Goal: Check status: Check status

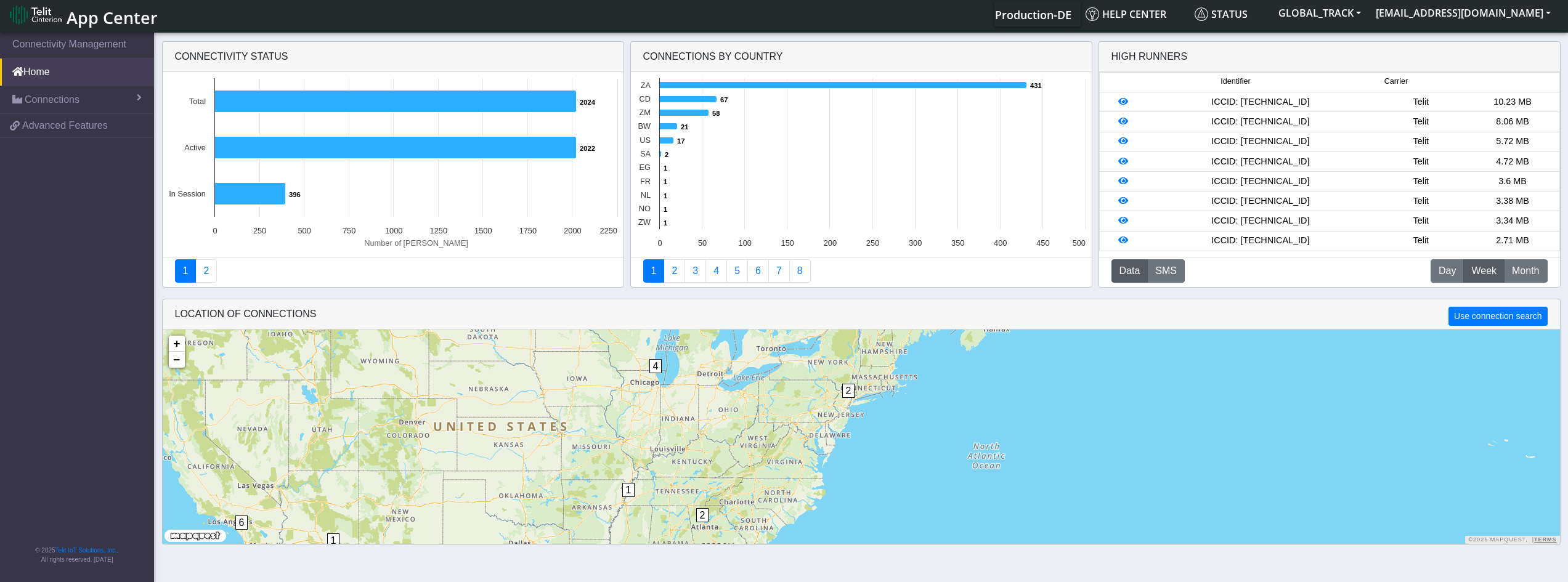
scroll to position [5, 0]
click at [1297, 104] on div "ICCID: [TECHNICAL_ID]" at bounding box center [1260, 101] width 229 height 14
click at [1125, 99] on icon at bounding box center [1123, 101] width 10 height 8
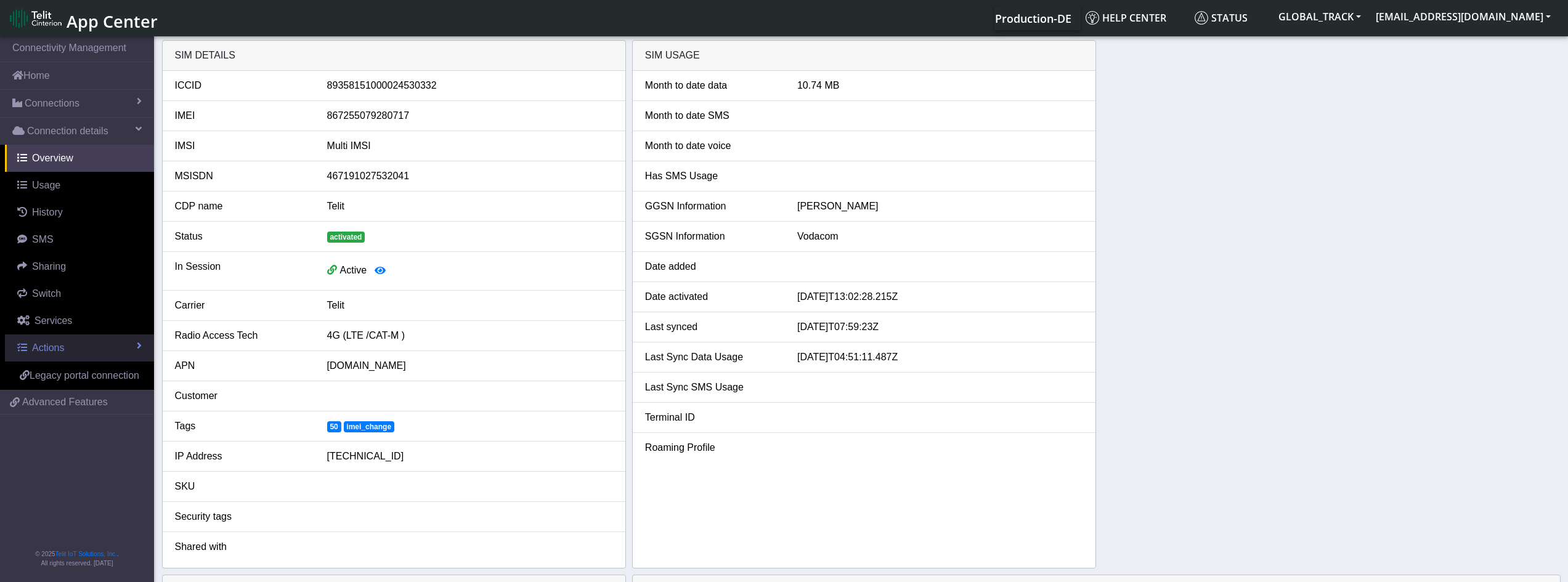
click at [138, 346] on span at bounding box center [140, 345] width 5 height 10
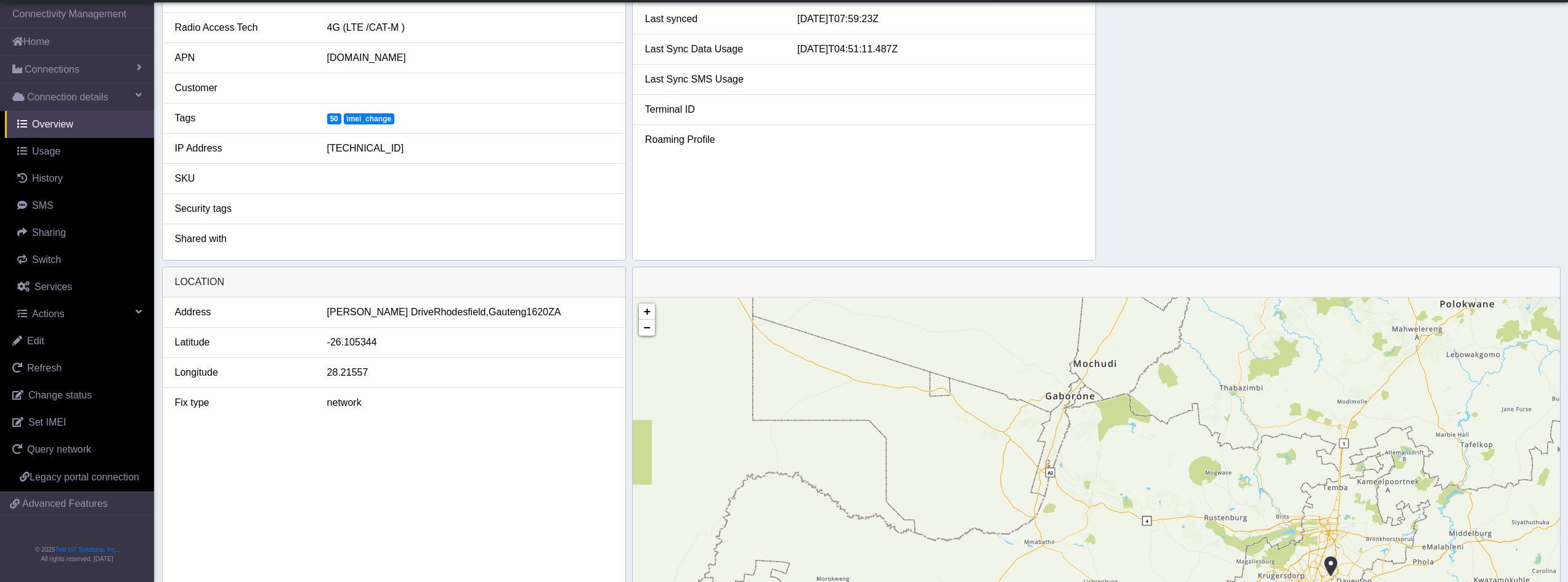
scroll to position [359, 0]
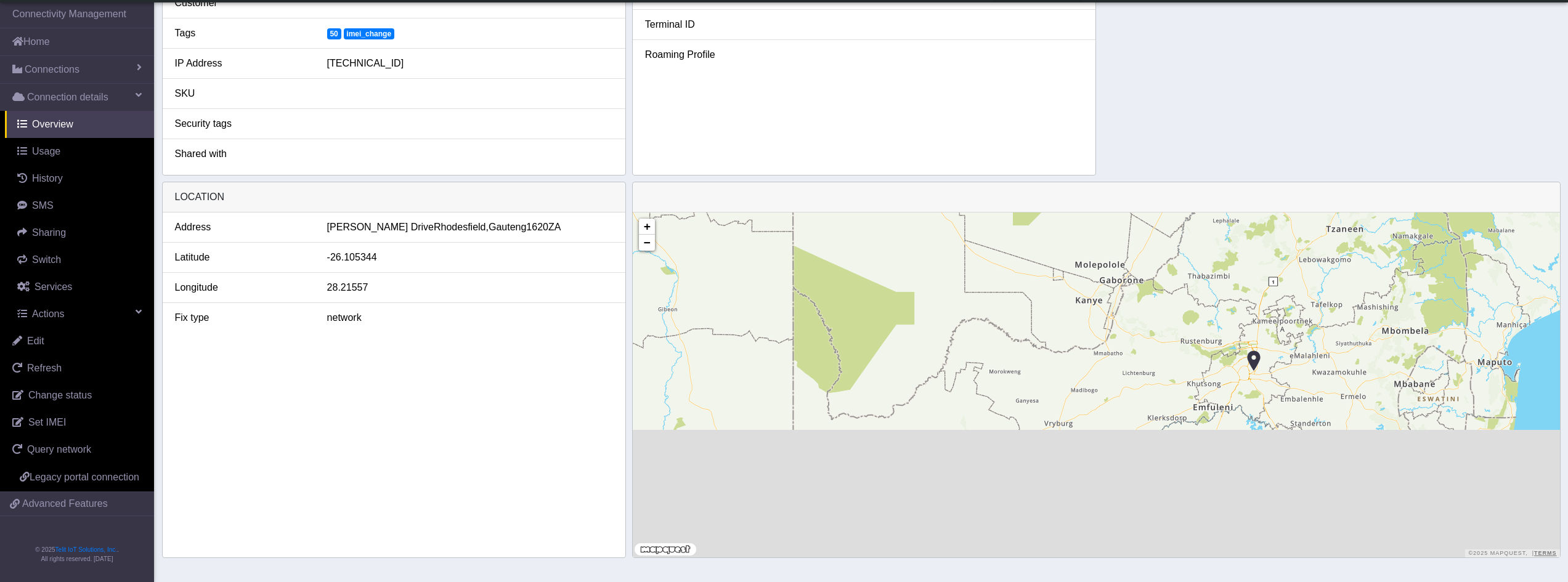
drag, startPoint x: 1371, startPoint y: 490, endPoint x: 1191, endPoint y: 181, distance: 357.6
click at [1191, 181] on section "Connectivity Management Home Connections List Map Connection details Overview U…" at bounding box center [784, 112] width 1568 height 941
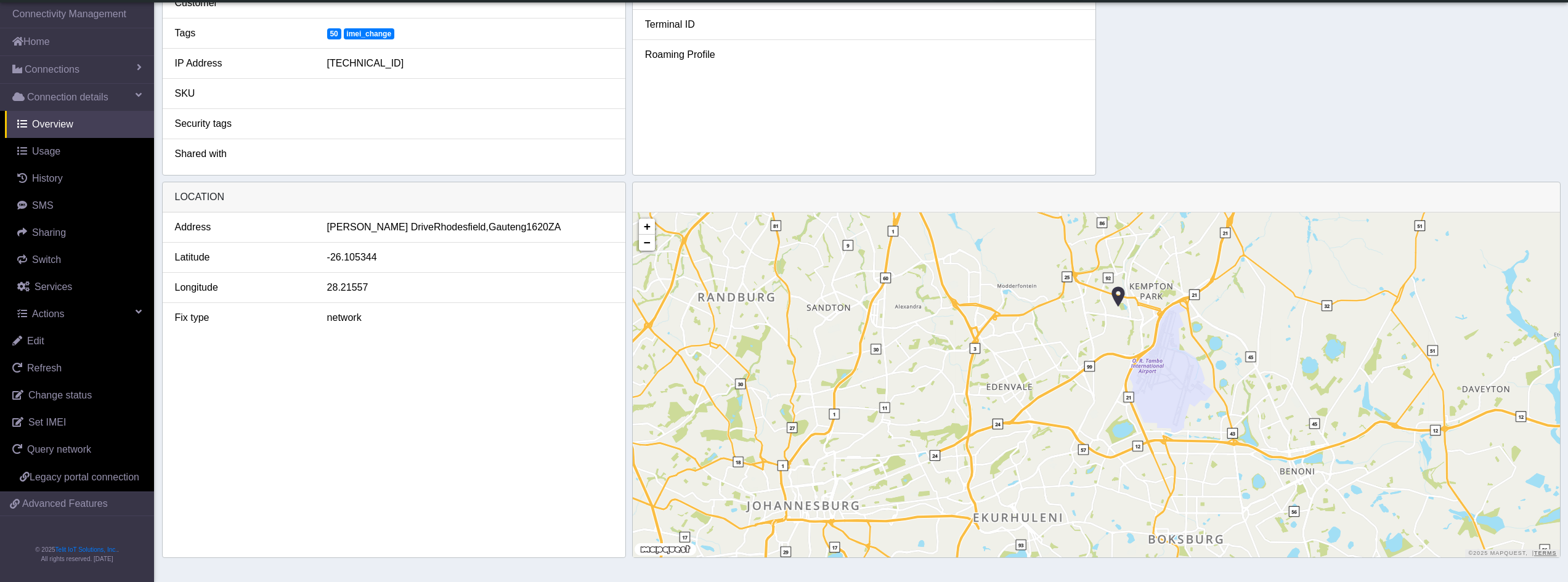
drag, startPoint x: 1182, startPoint y: 254, endPoint x: 1179, endPoint y: 319, distance: 65.1
click at [1179, 319] on div "+ − ©2025 MapQuest, | Terms" at bounding box center [1097, 384] width 927 height 345
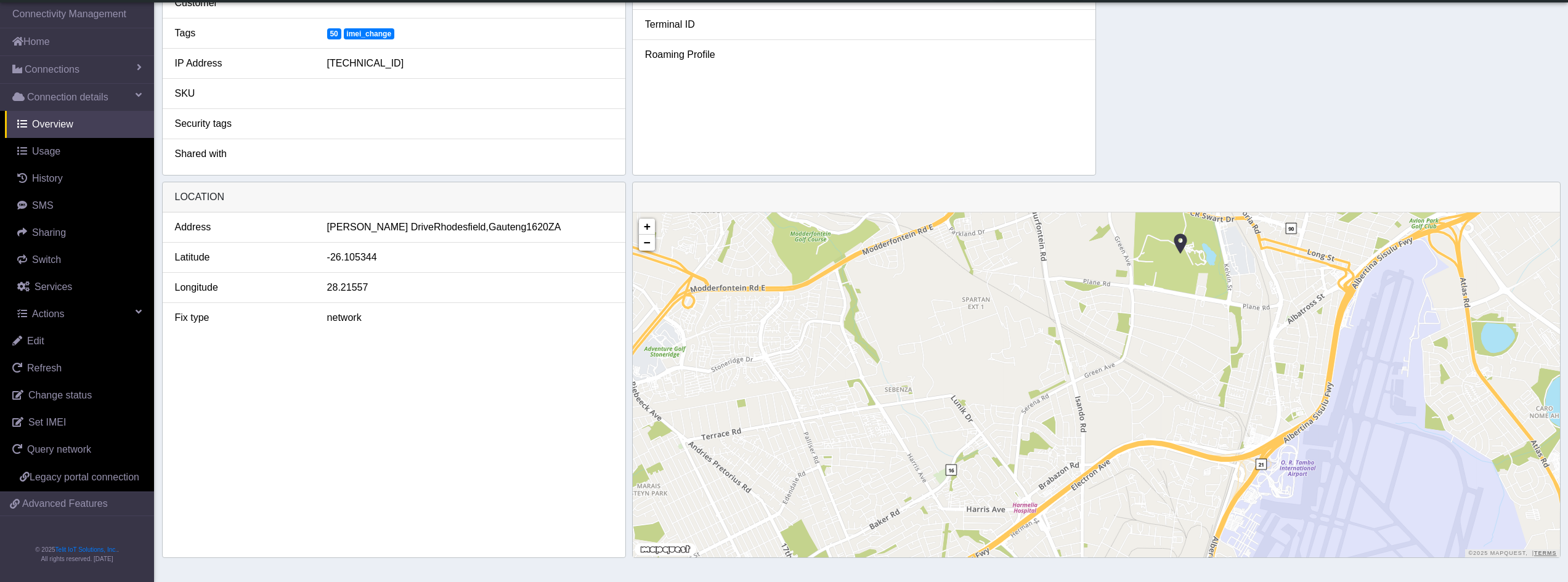
click at [1178, 243] on img at bounding box center [1180, 244] width 14 height 23
